Goal: Task Accomplishment & Management: Complete application form

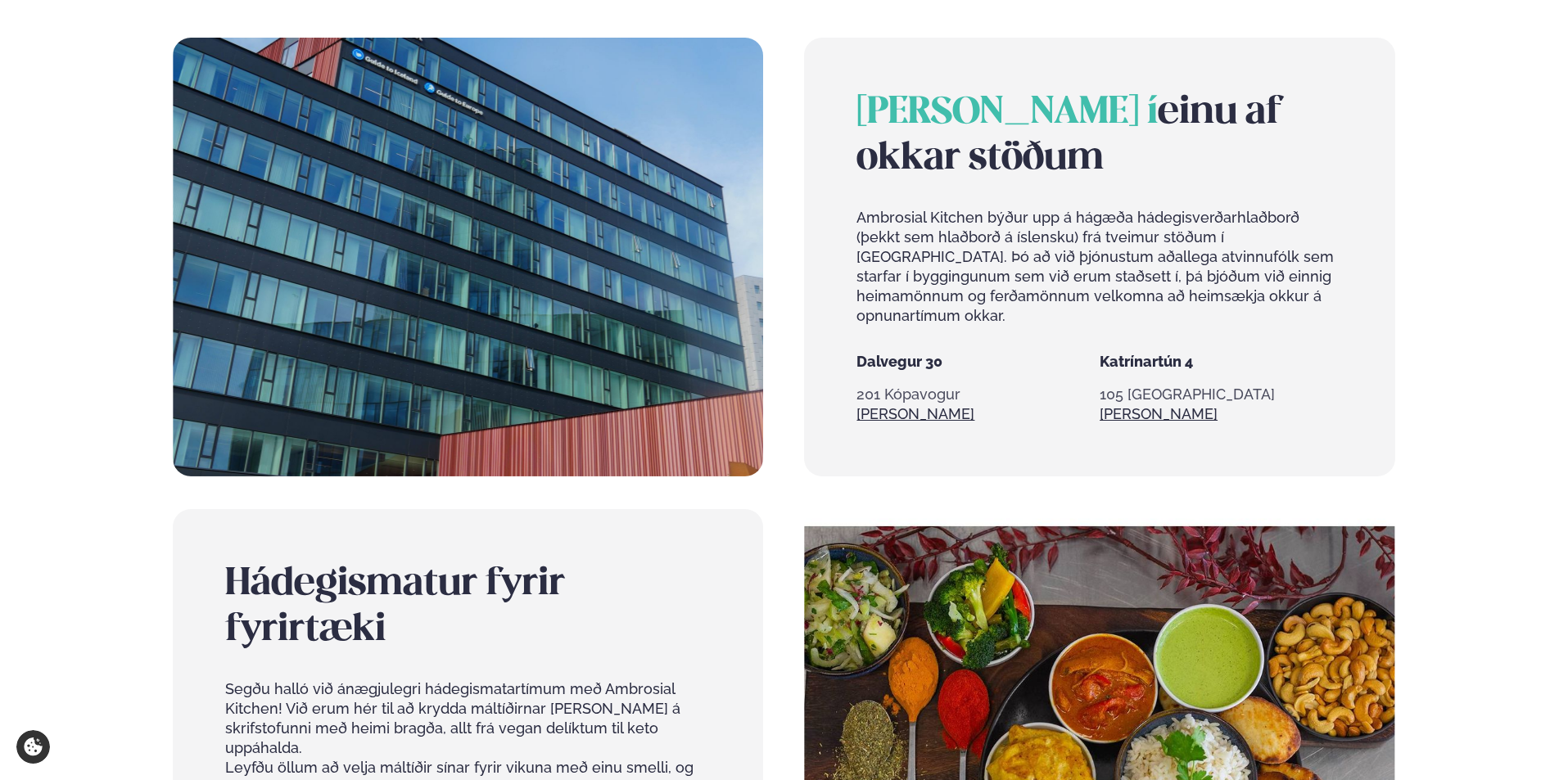
scroll to position [1065, 0]
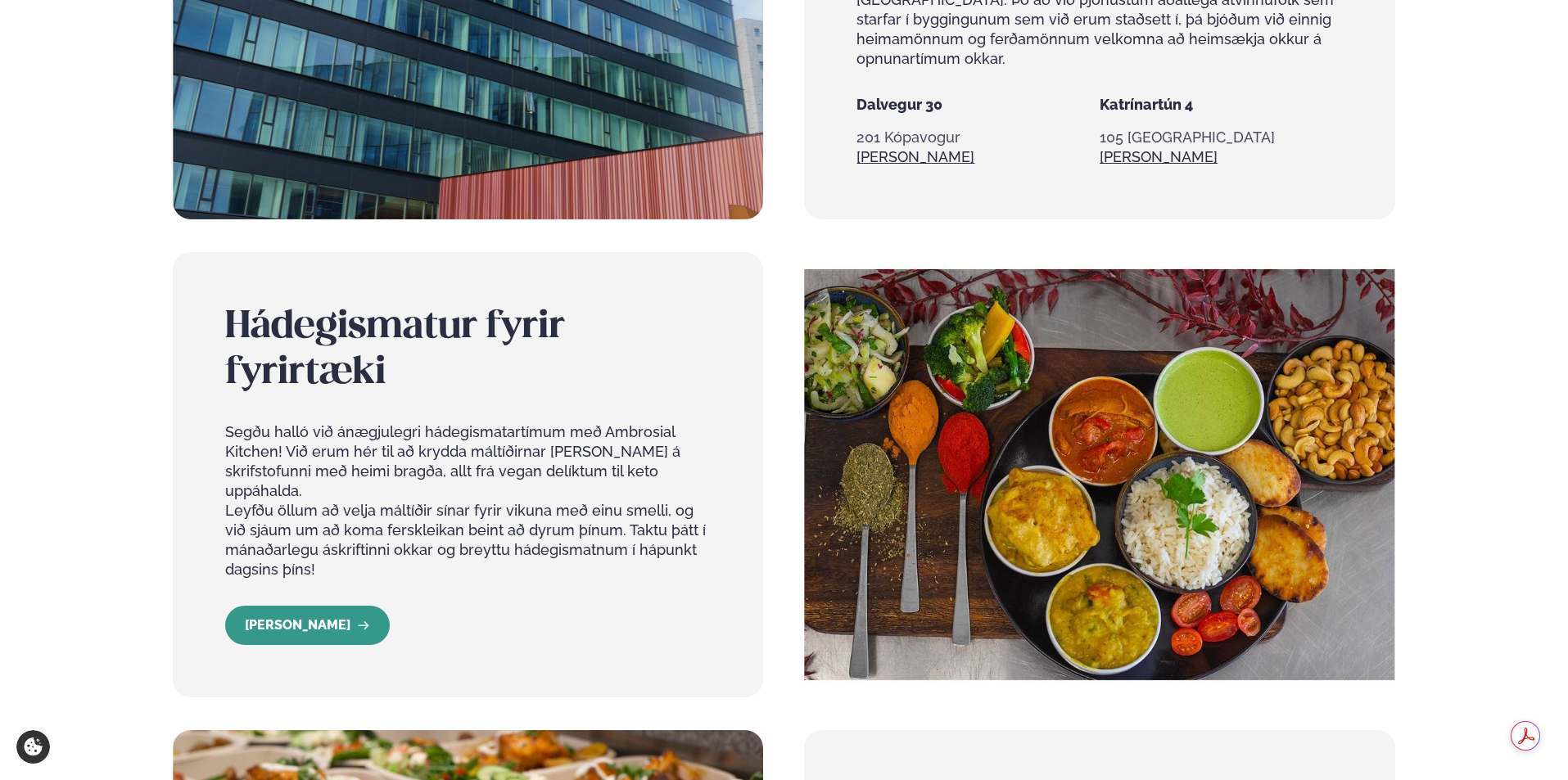
click at [298, 606] on link "[PERSON_NAME]" at bounding box center [307, 625] width 165 height 39
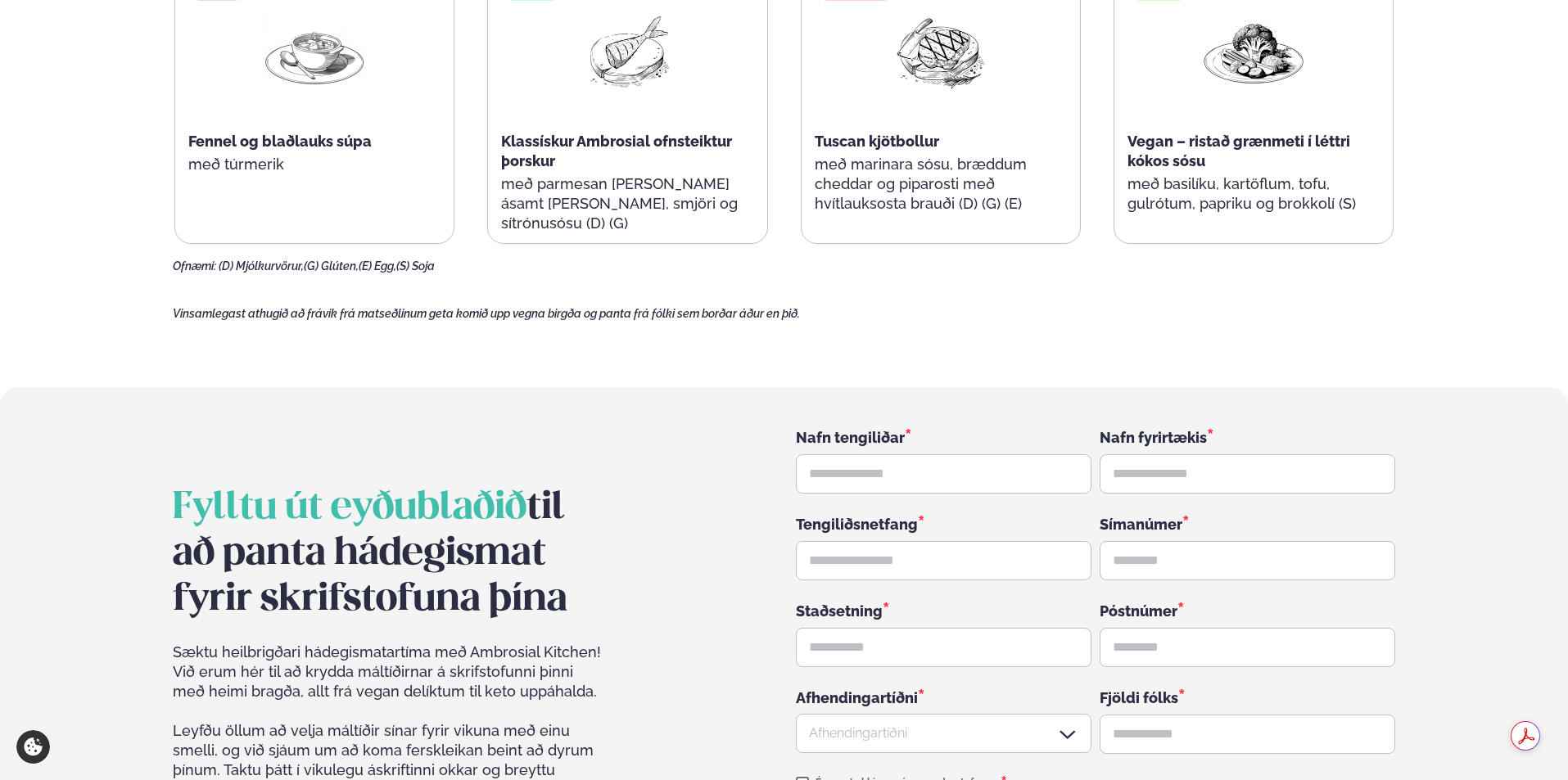
scroll to position [2375, 0]
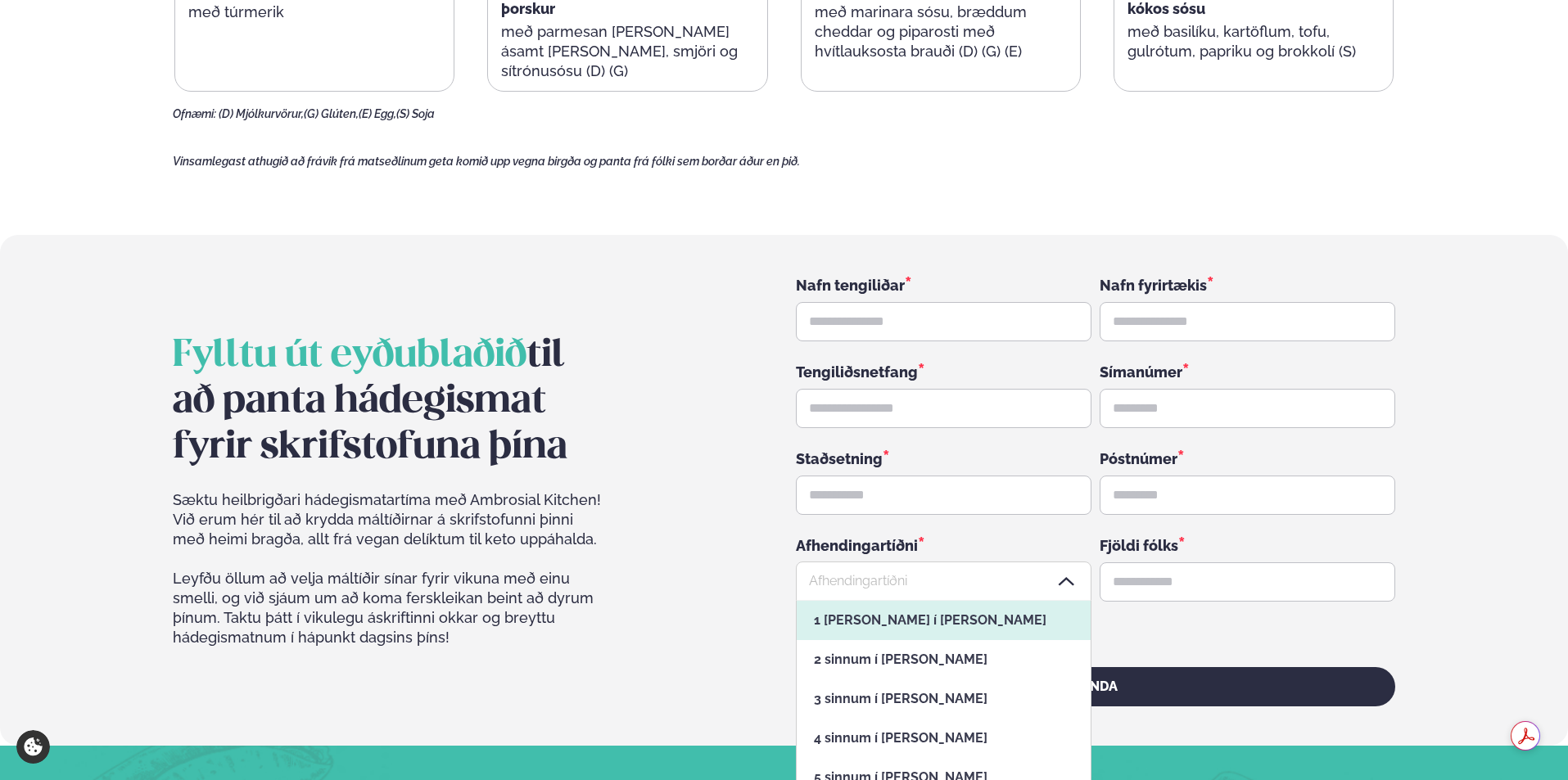
click at [997, 562] on div at bounding box center [943, 582] width 296 height 39
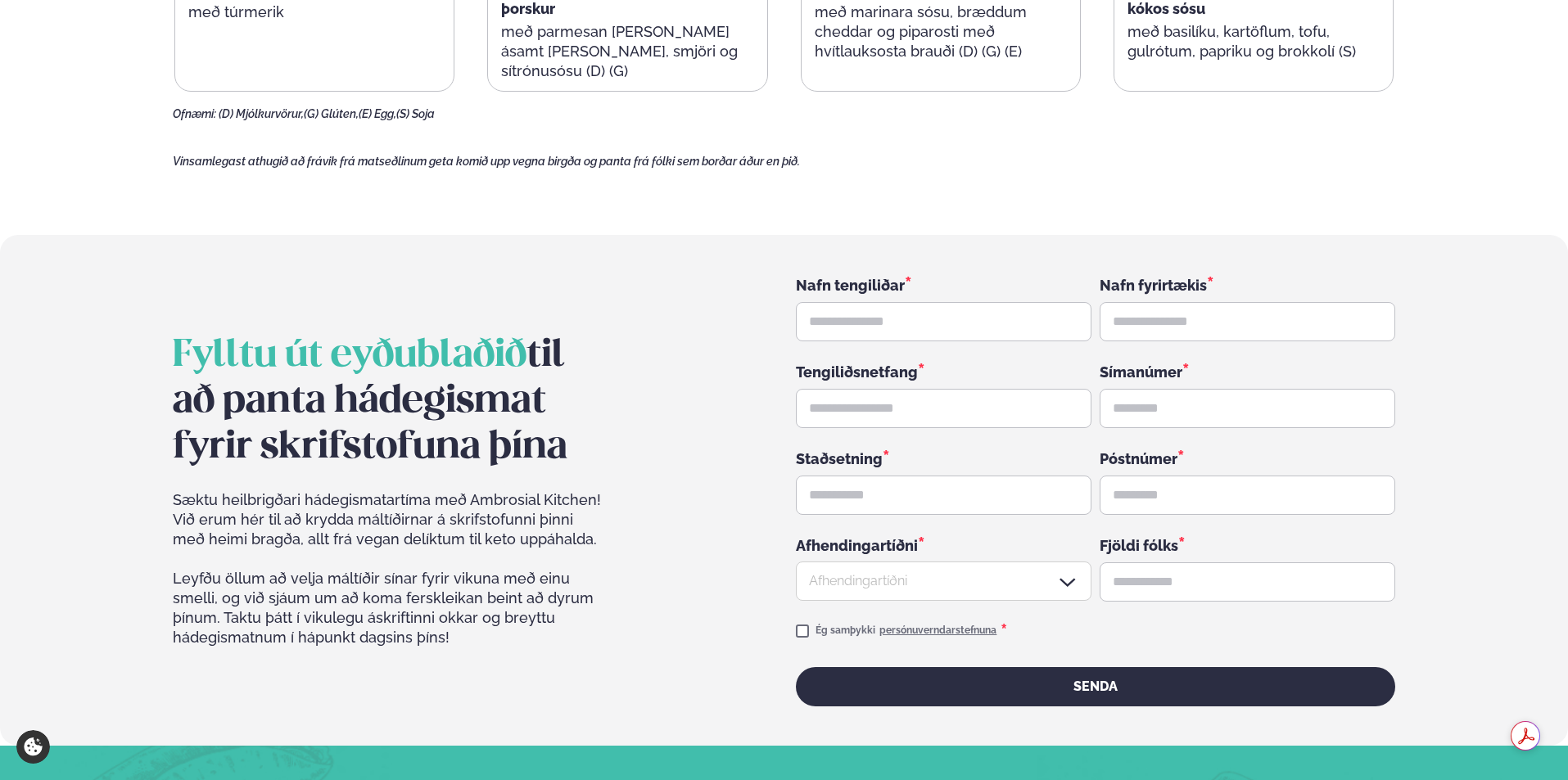
click at [971, 562] on div at bounding box center [943, 582] width 296 height 39
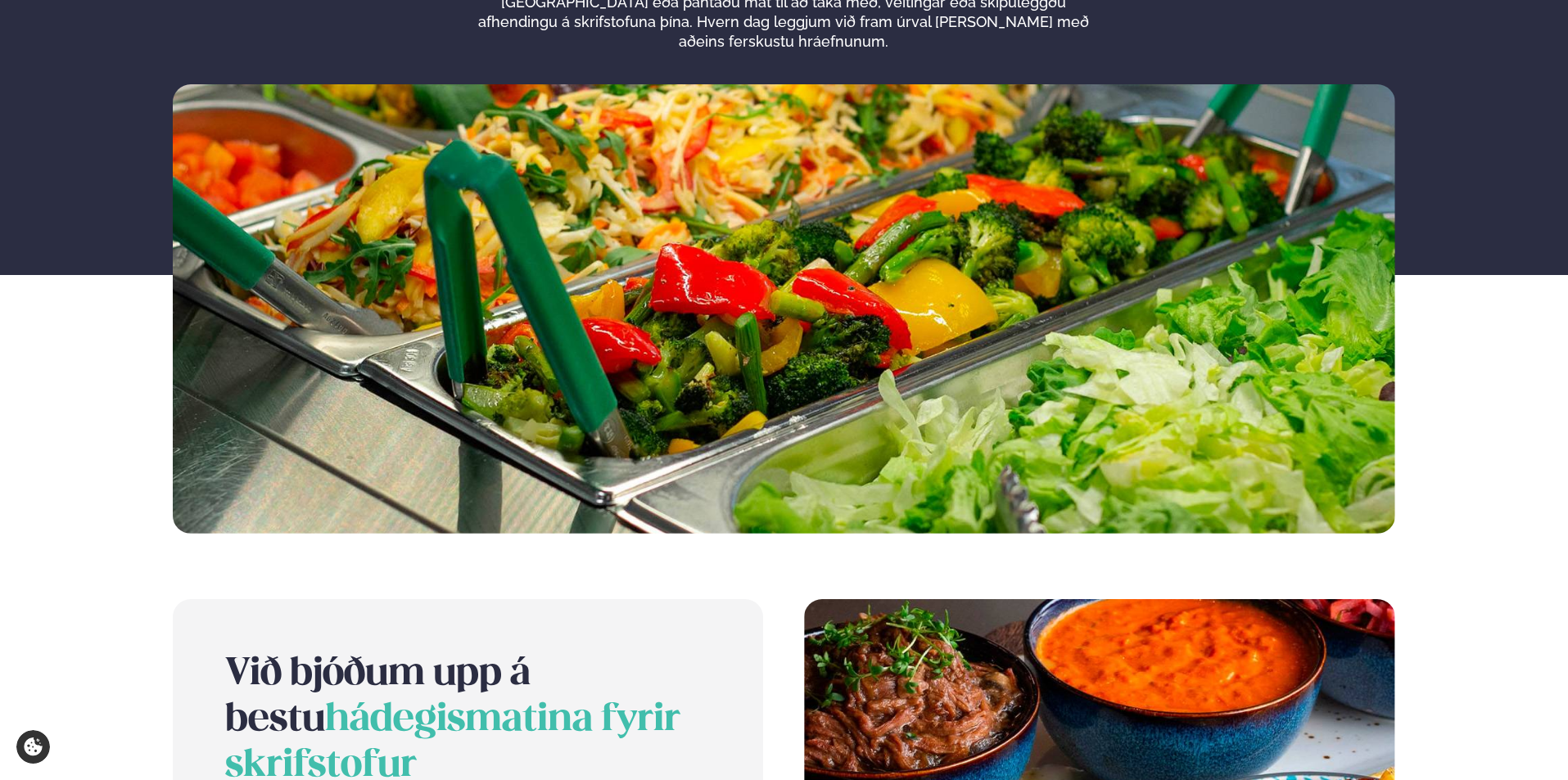
scroll to position [0, 0]
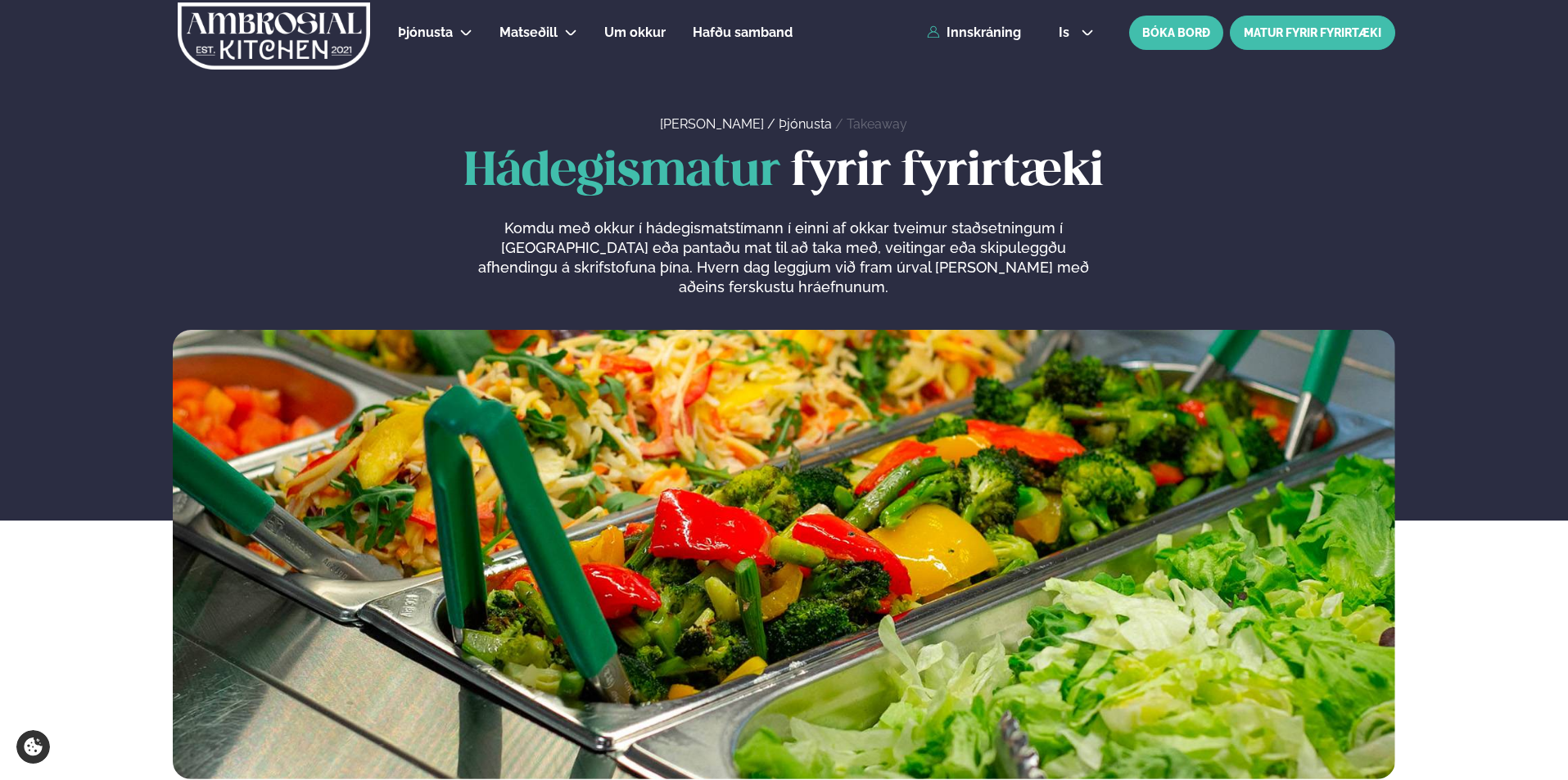
click at [1314, 27] on link "MATUR FYRIR FYRIRTÆKI" at bounding box center [1312, 33] width 166 height 35
click at [652, 27] on span "Um okkur" at bounding box center [634, 32] width 61 height 15
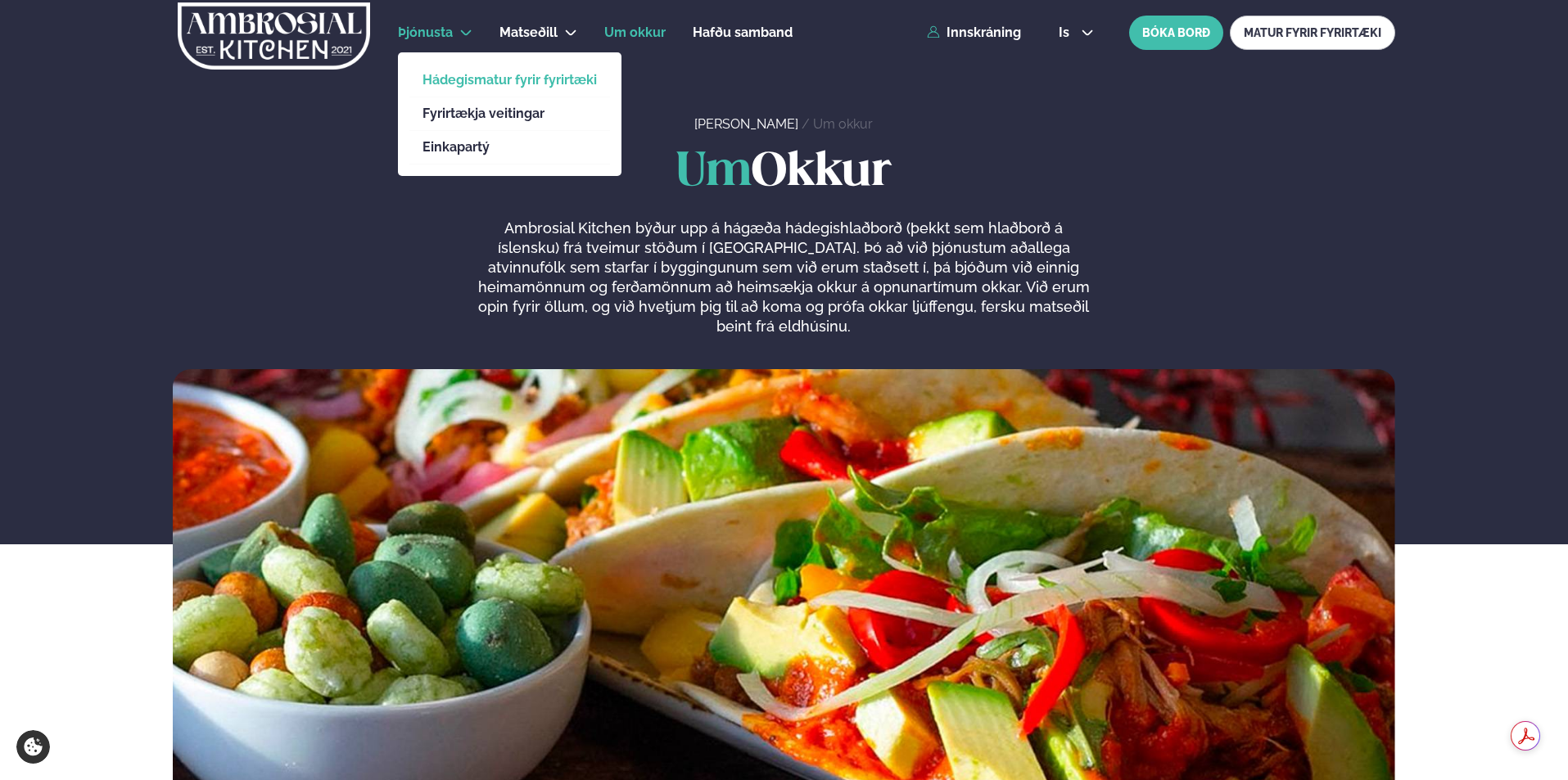
click at [463, 85] on link "Hádegismatur fyrir fyrirtæki" at bounding box center [510, 80] width 175 height 13
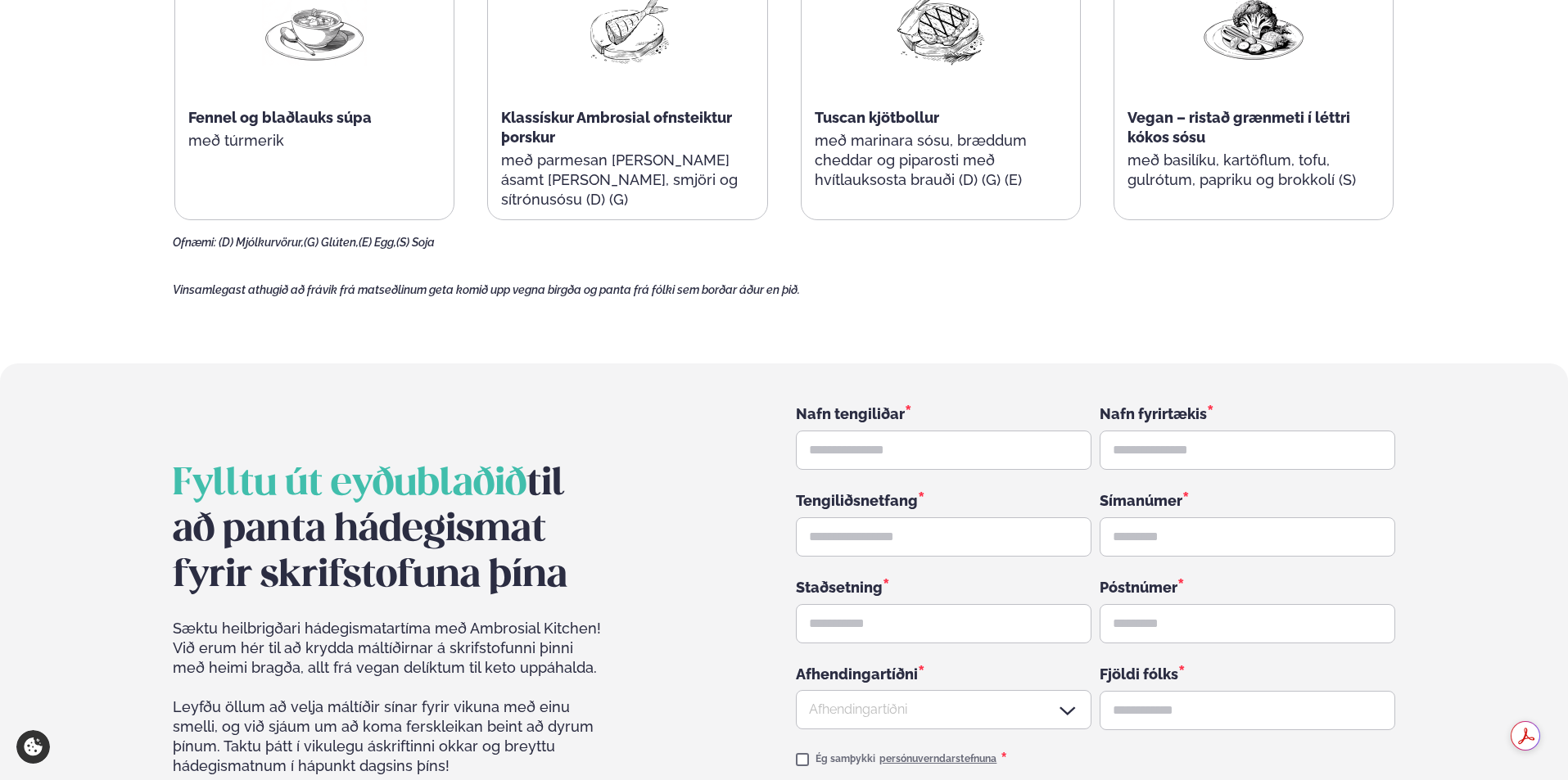
scroll to position [2293, 0]
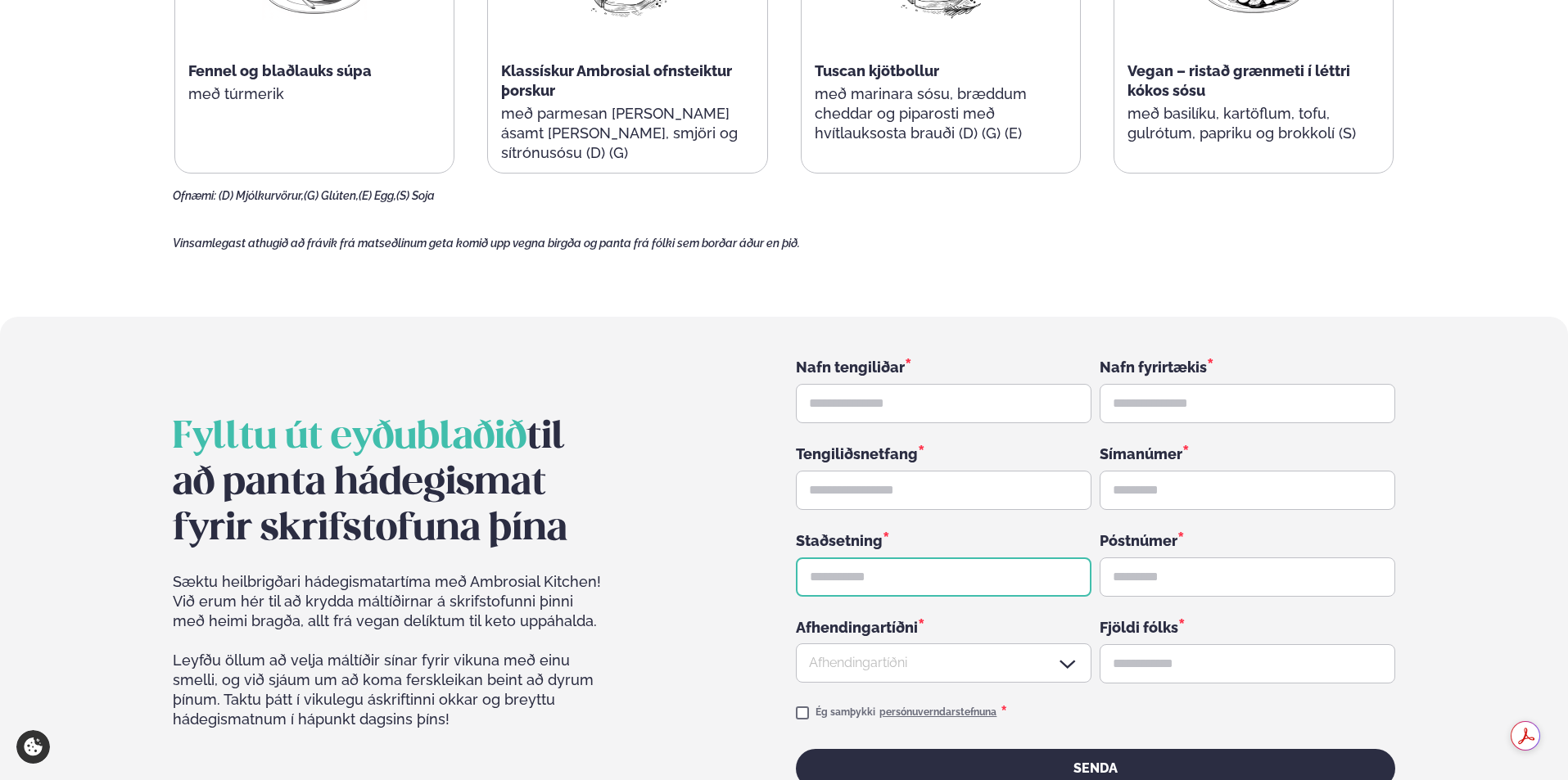
click at [899, 558] on input "text" at bounding box center [943, 577] width 296 height 39
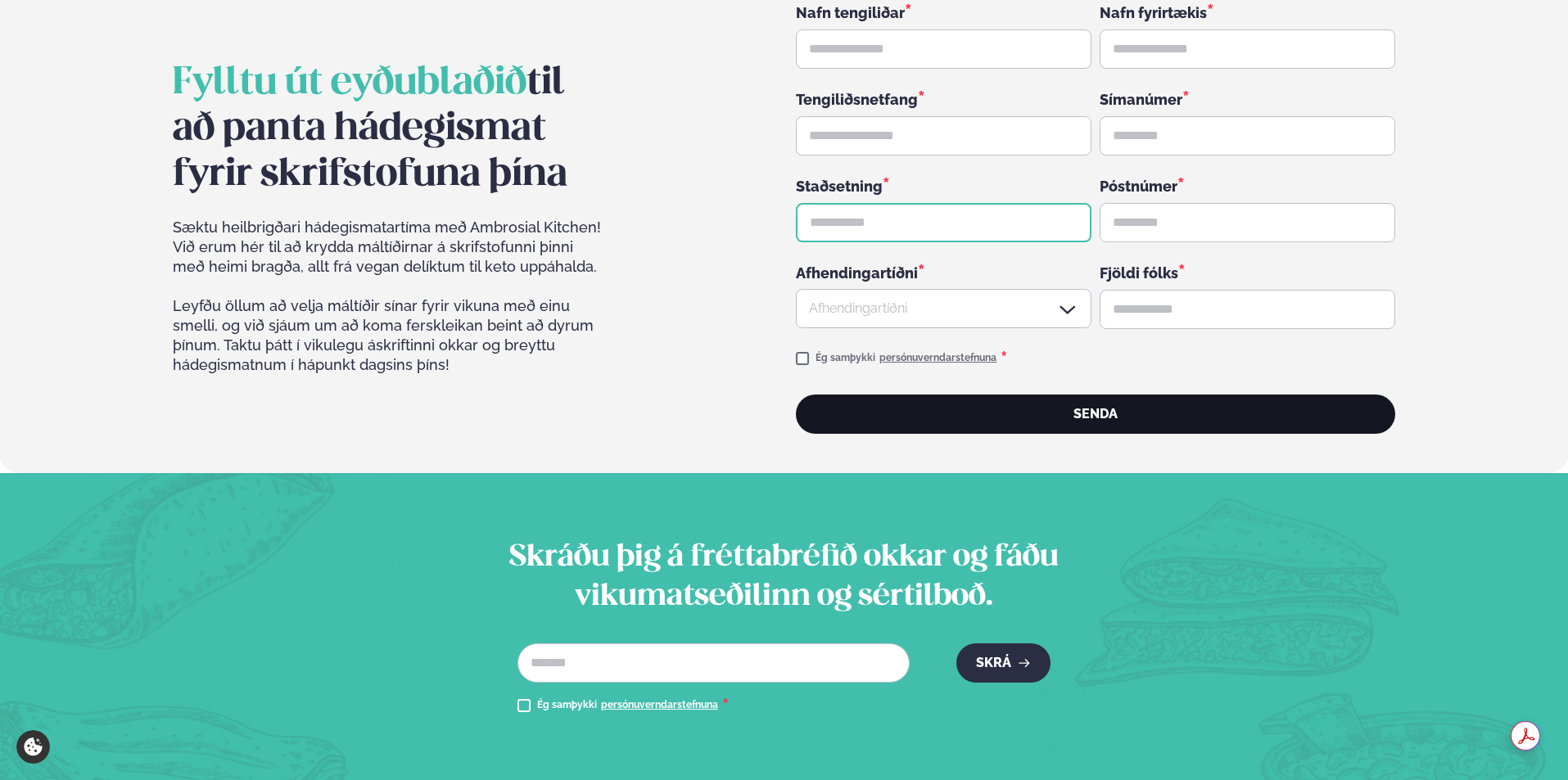
scroll to position [2429, 0]
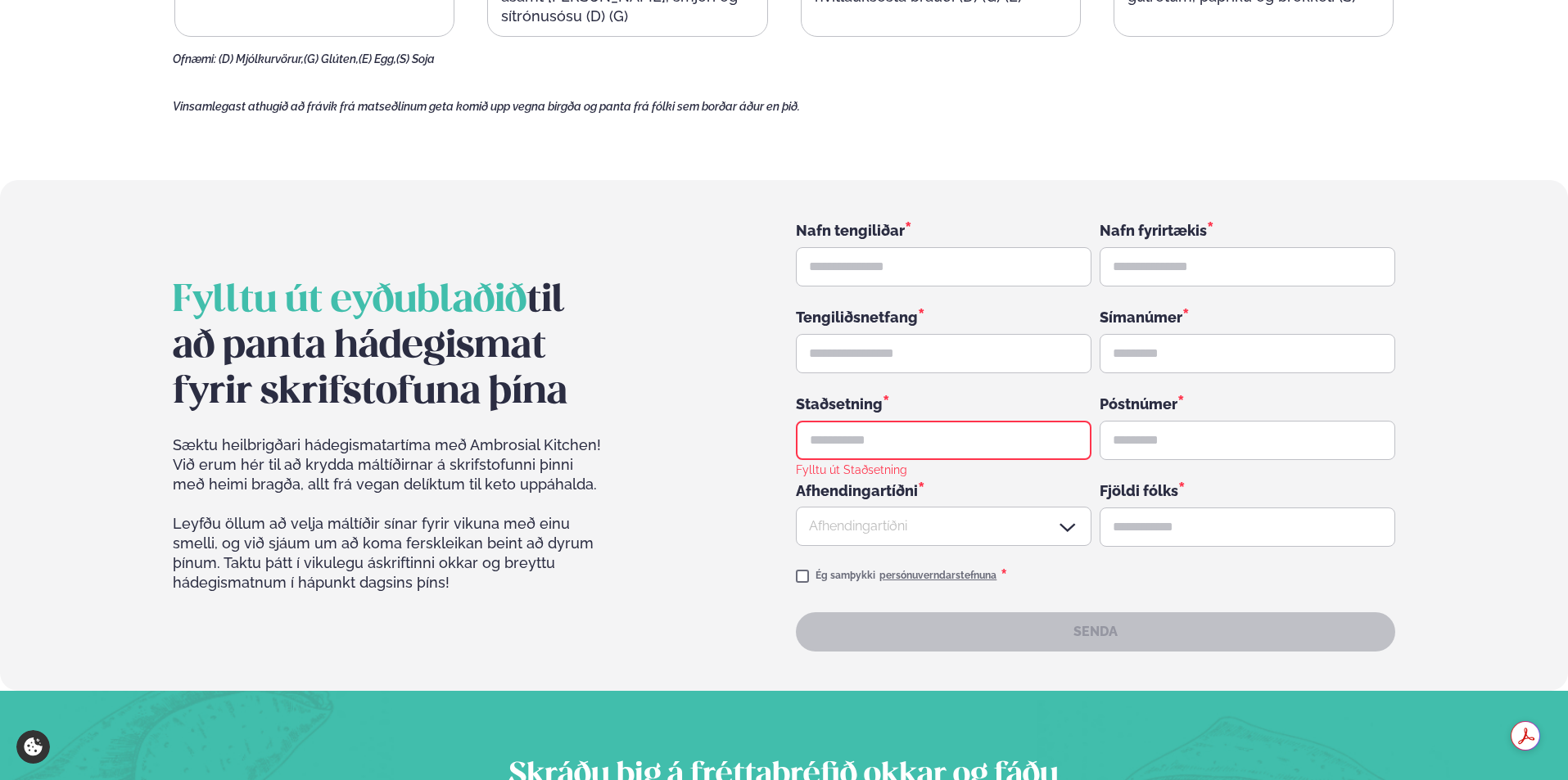
click at [649, 309] on div "Fylltu út eyðublaðið til að panta hádegismat fyrir skrifstofuna þína Sæktu heil…" at bounding box center [784, 435] width 1222 height 432
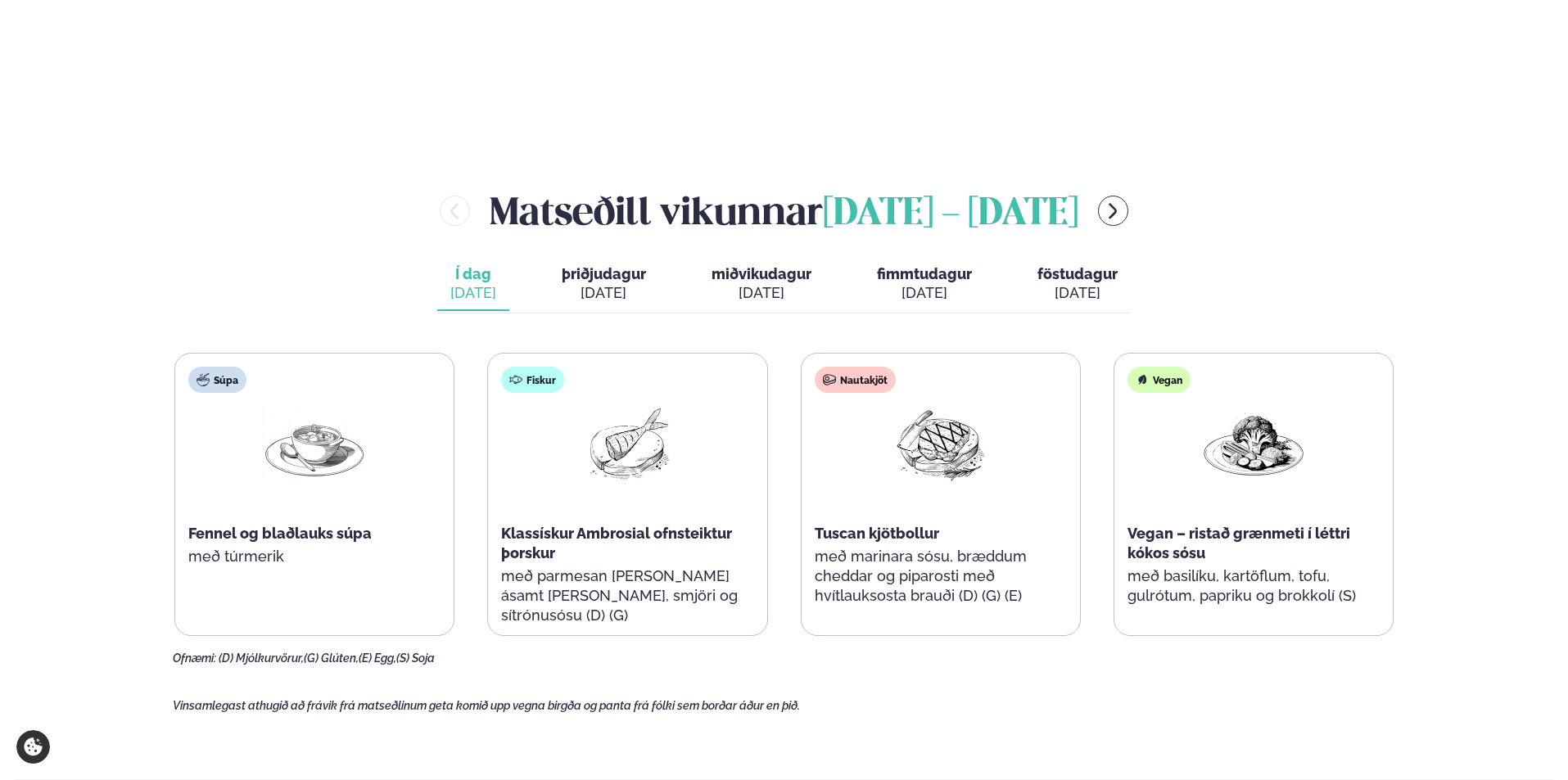
scroll to position [1775, 0]
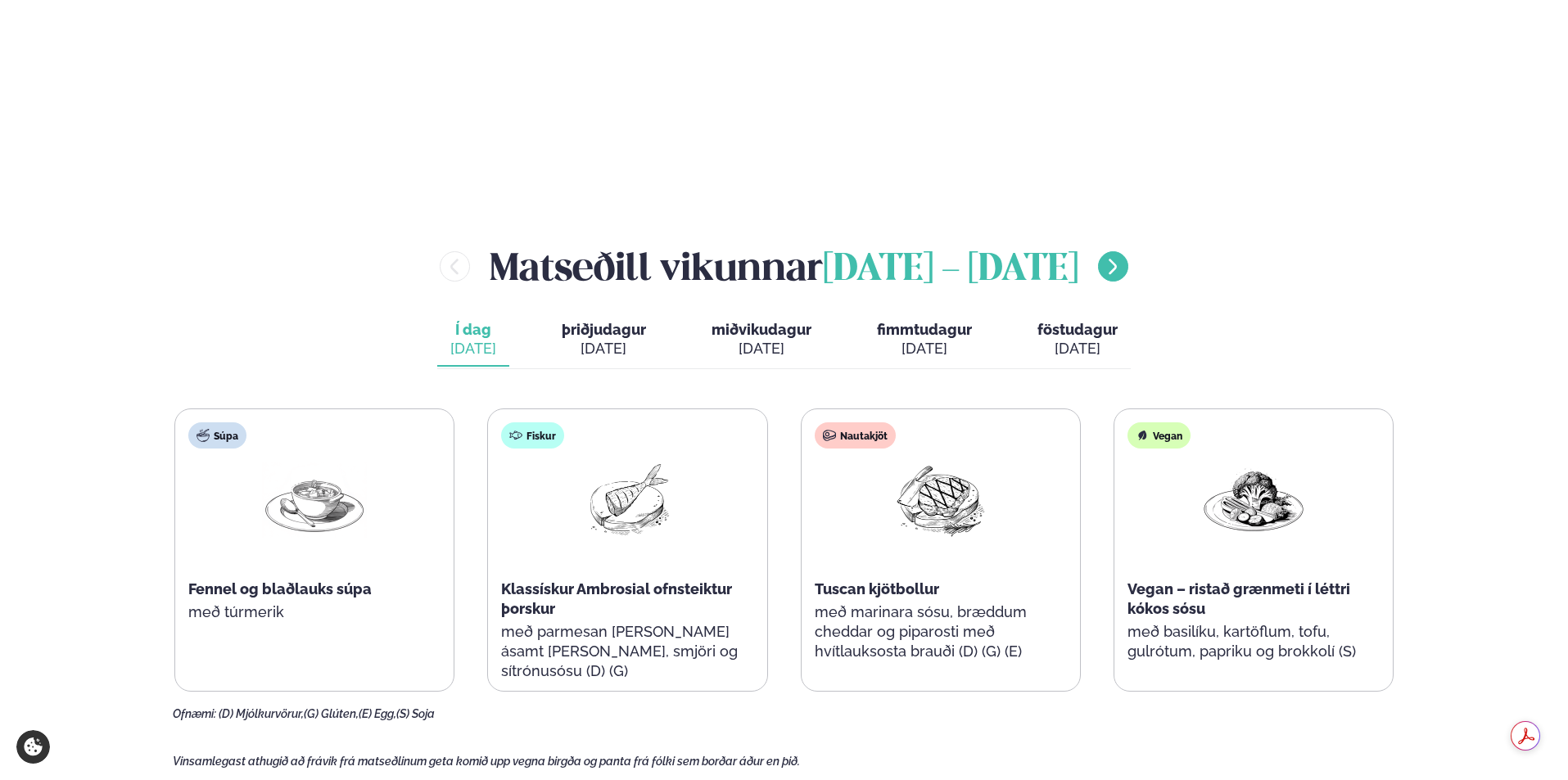
click at [1122, 257] on icon "menu-btn-right" at bounding box center [1113, 267] width 20 height 20
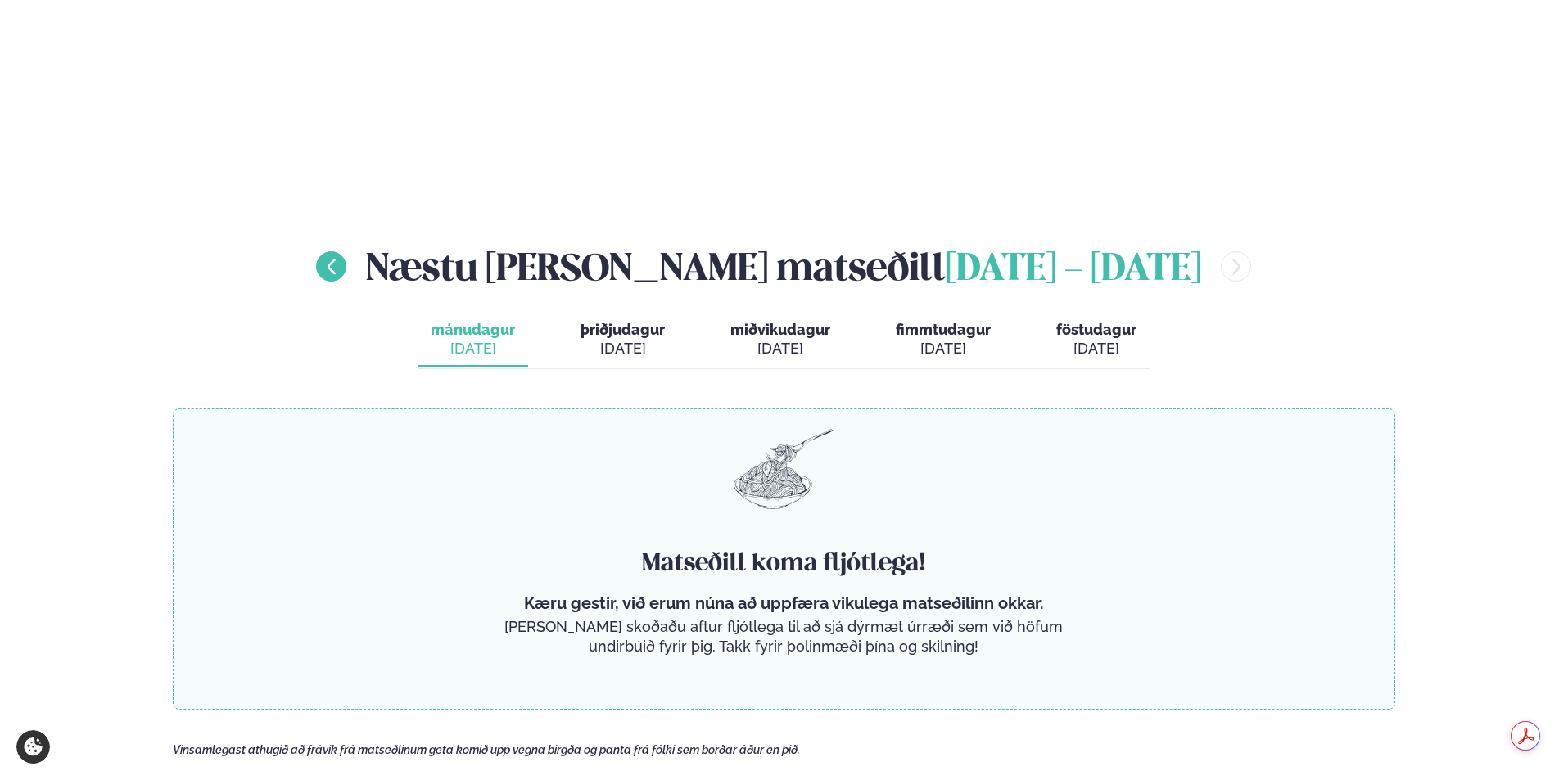
click at [341, 257] on icon "menu-btn-left" at bounding box center [332, 267] width 20 height 20
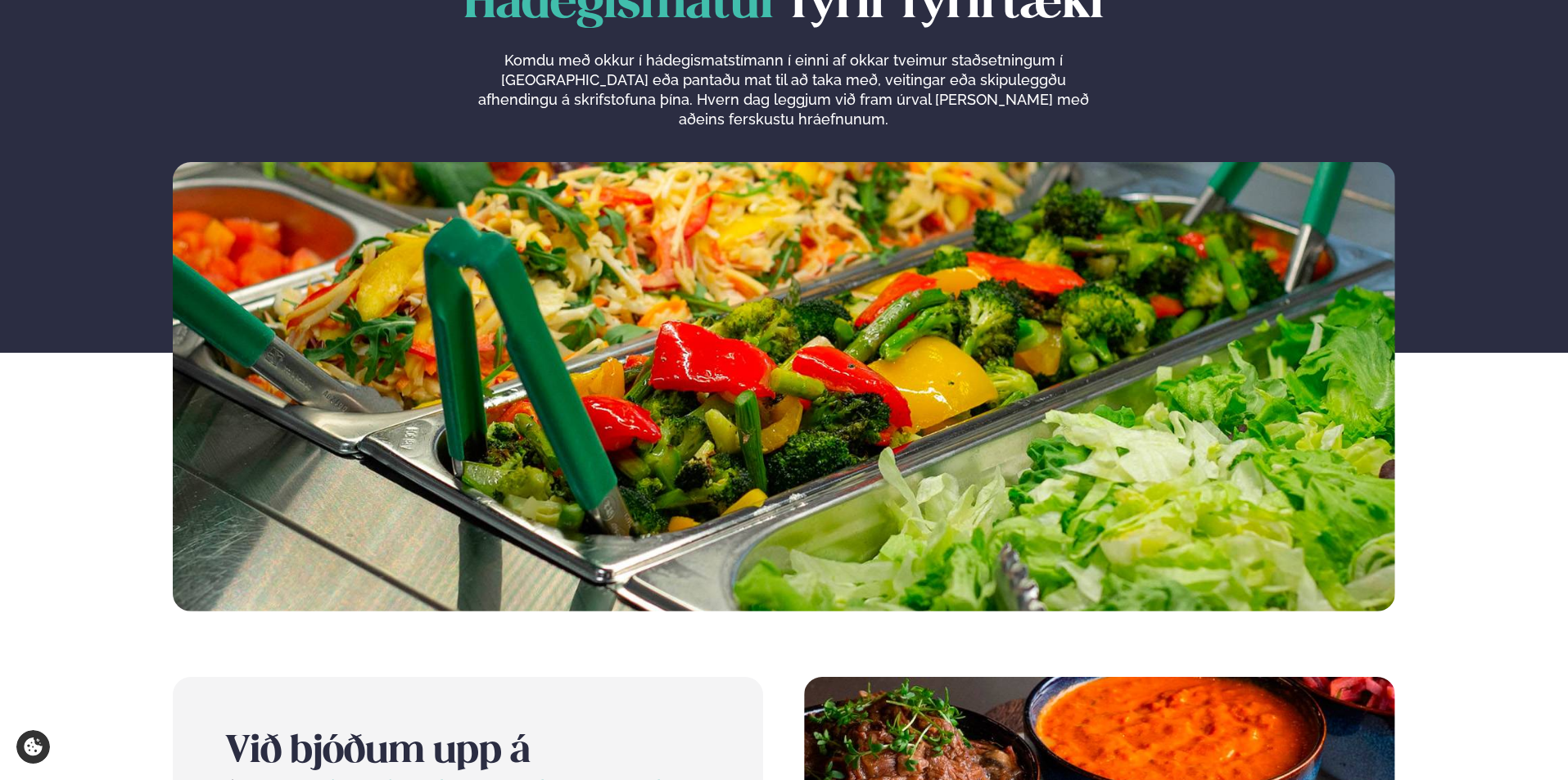
scroll to position [0, 0]
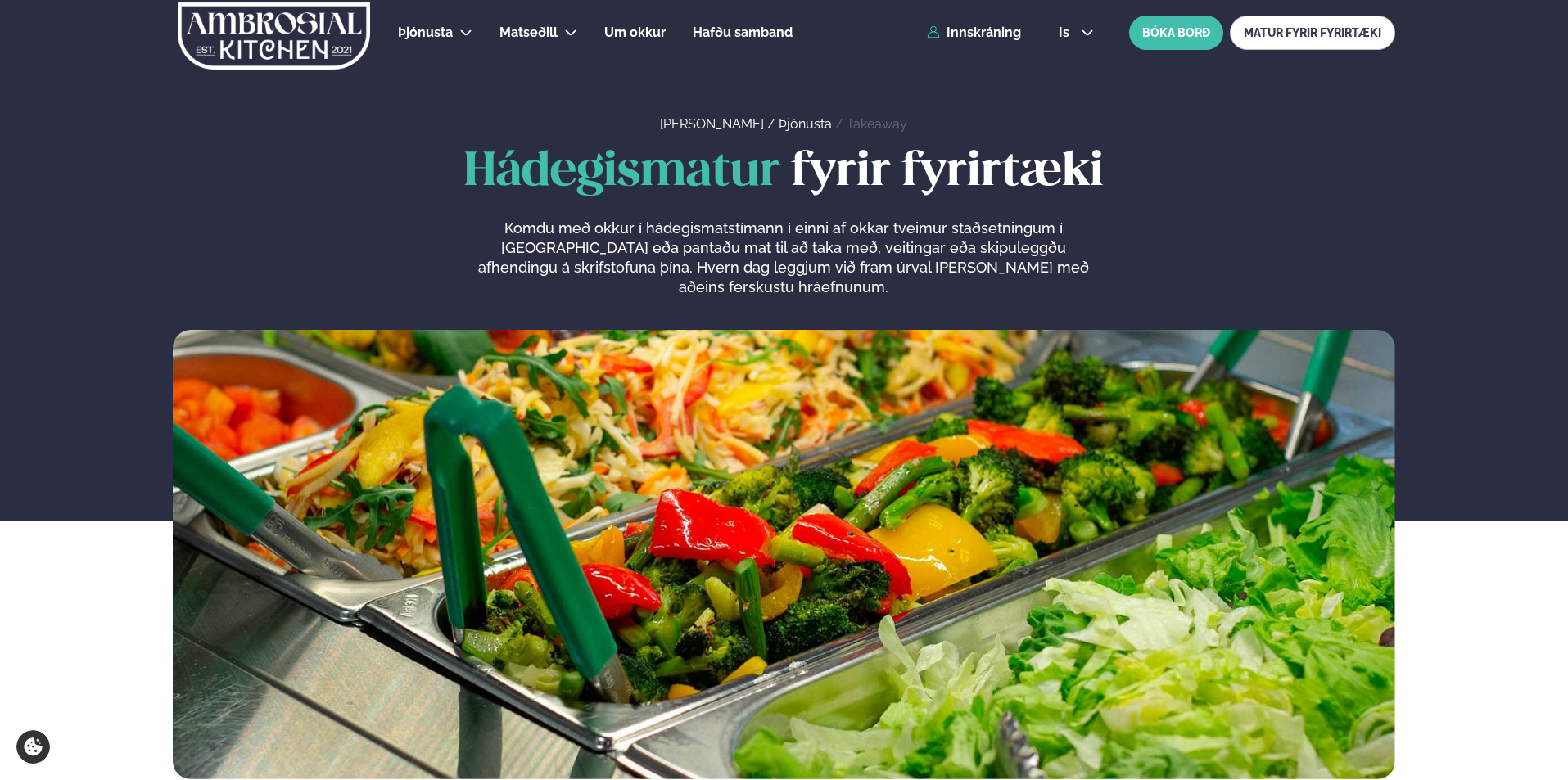
click at [286, 21] on img at bounding box center [273, 36] width 196 height 67
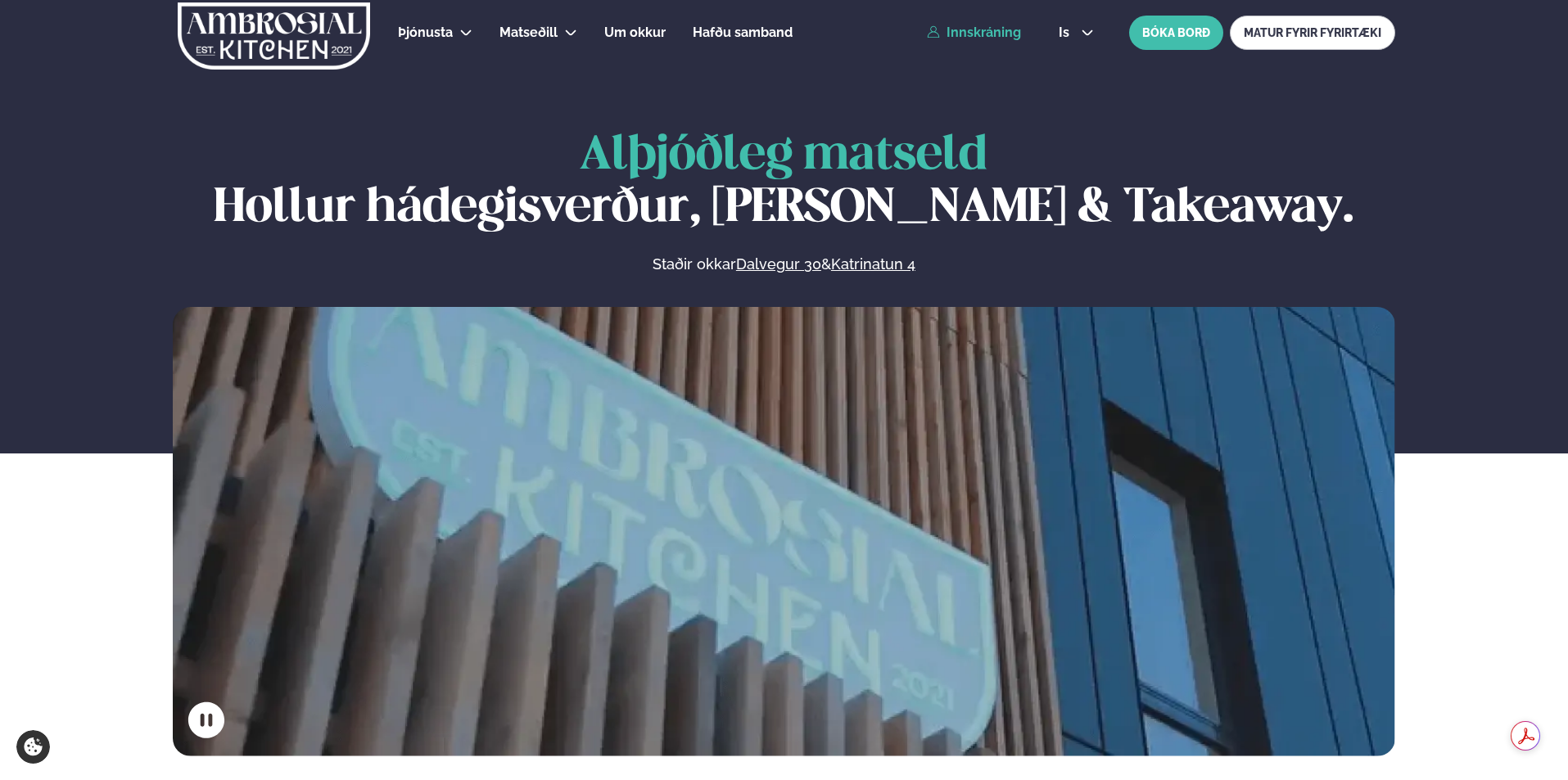
click at [998, 31] on link "Innskráning" at bounding box center [973, 33] width 94 height 15
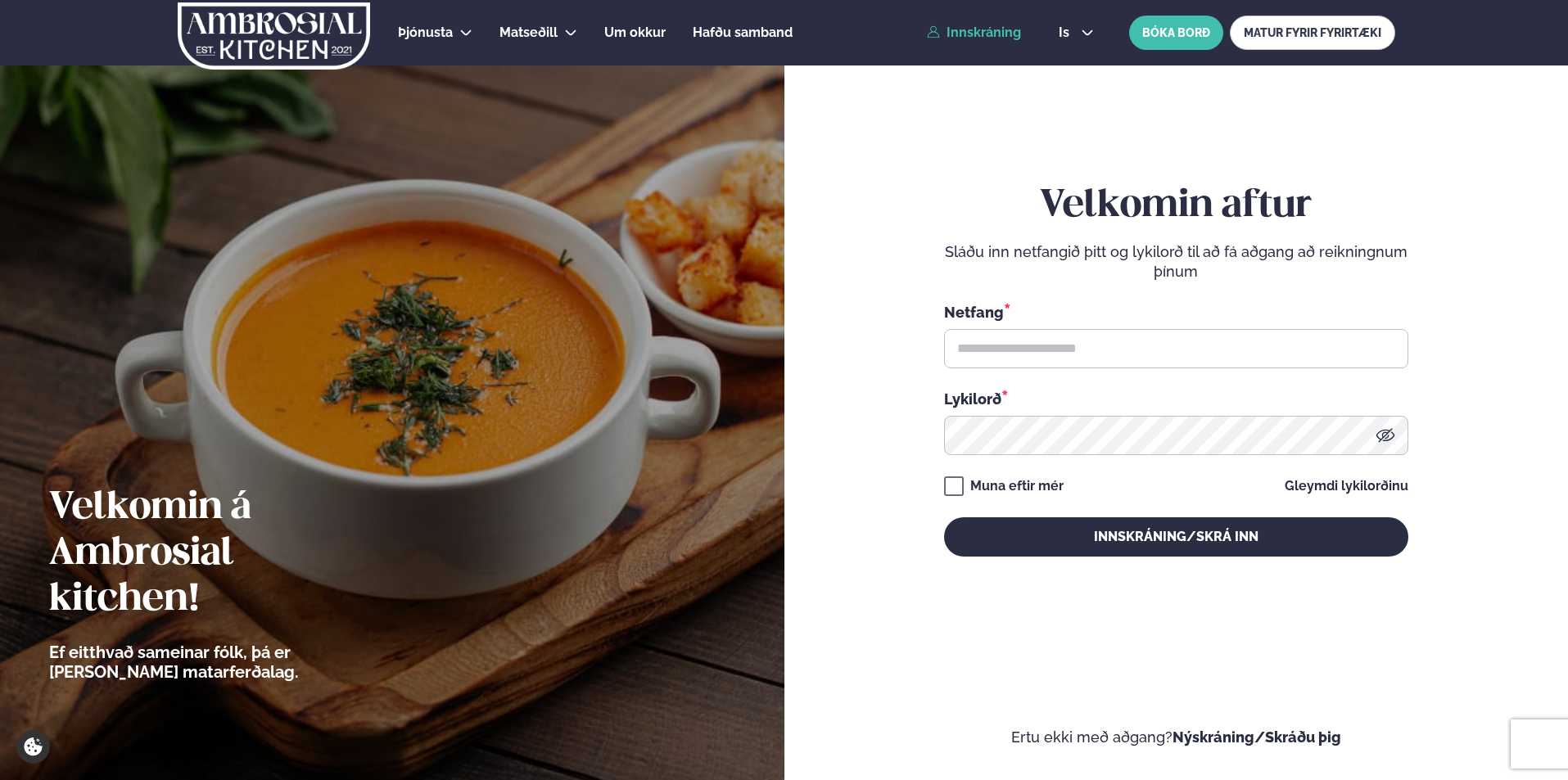
click at [295, 28] on img at bounding box center [273, 36] width 196 height 67
